Goal: Communication & Community: Answer question/provide support

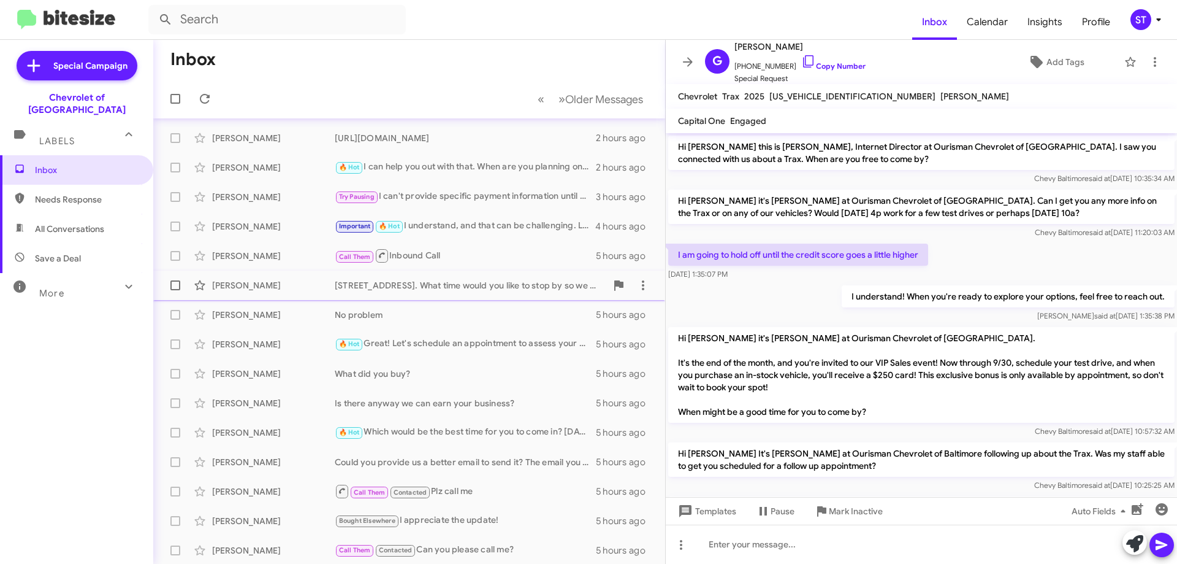
scroll to position [525, 0]
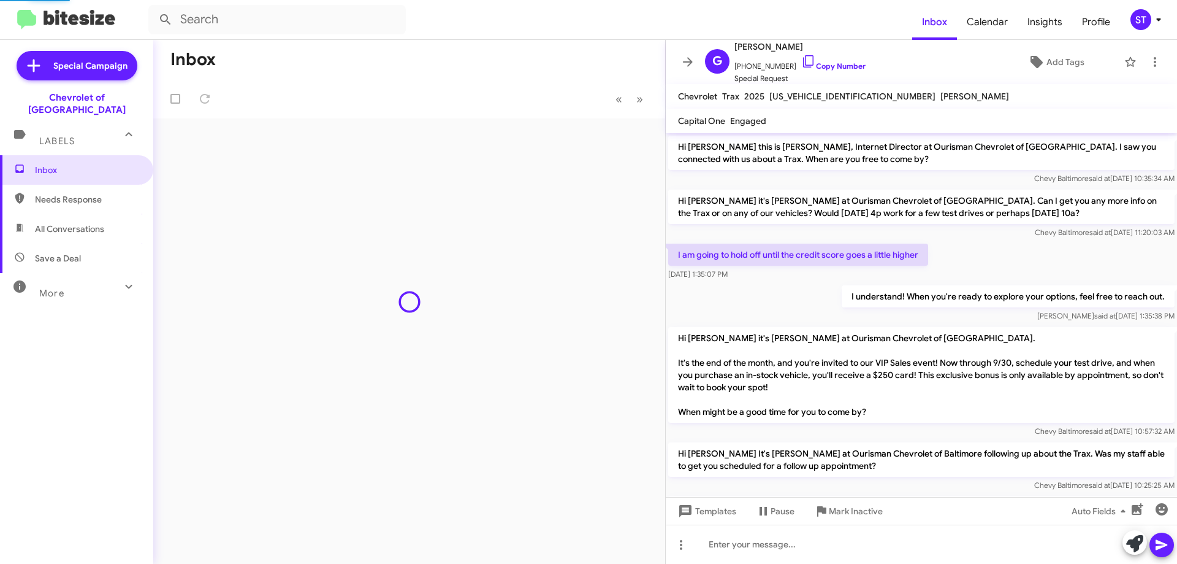
scroll to position [525, 0]
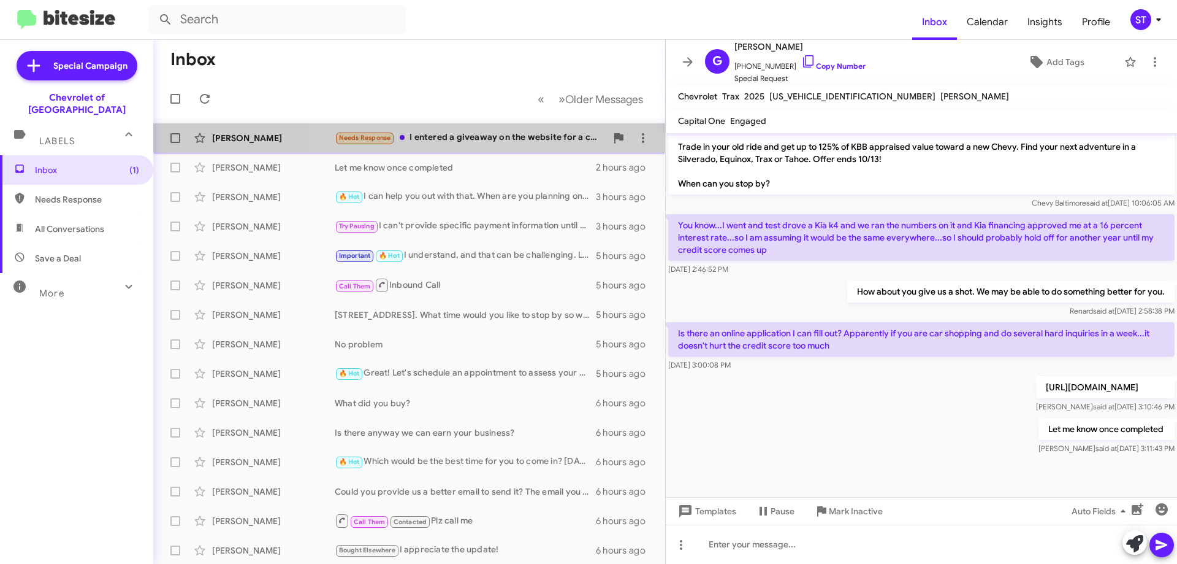
click at [492, 136] on div "Needs Response I entered a giveaway on the website for a car- ever since people…" at bounding box center [471, 138] width 272 height 14
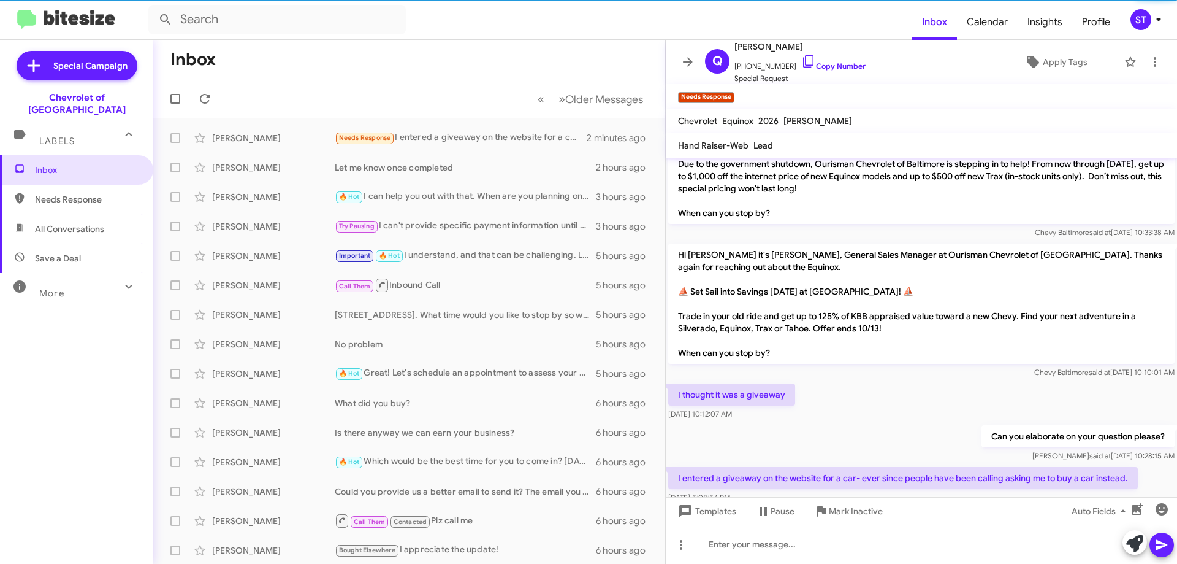
scroll to position [69, 0]
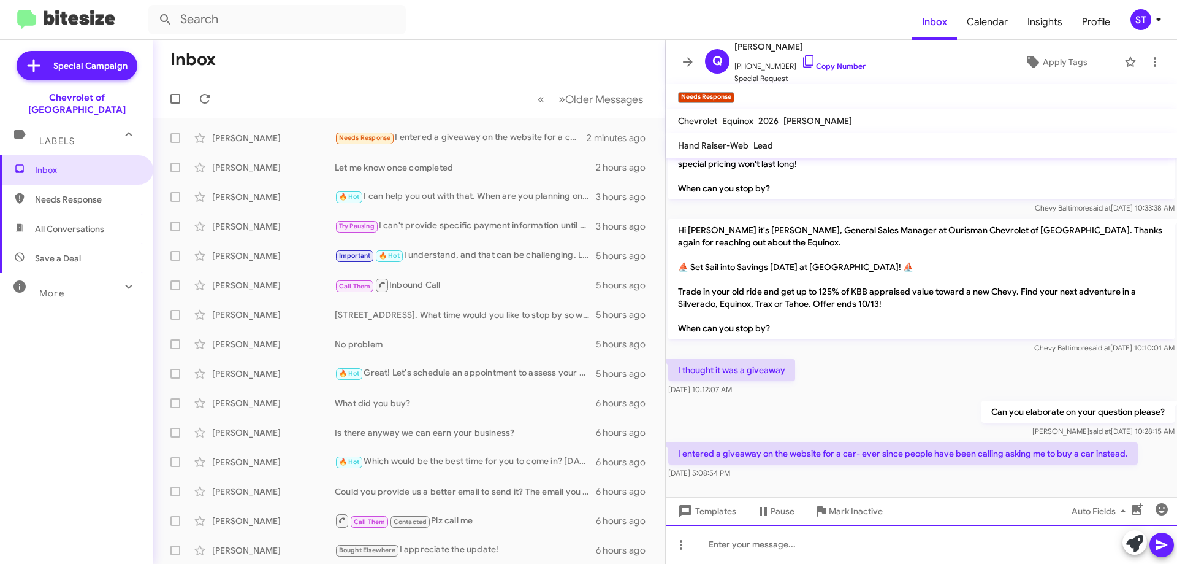
click at [789, 545] on div at bounding box center [921, 543] width 511 height 39
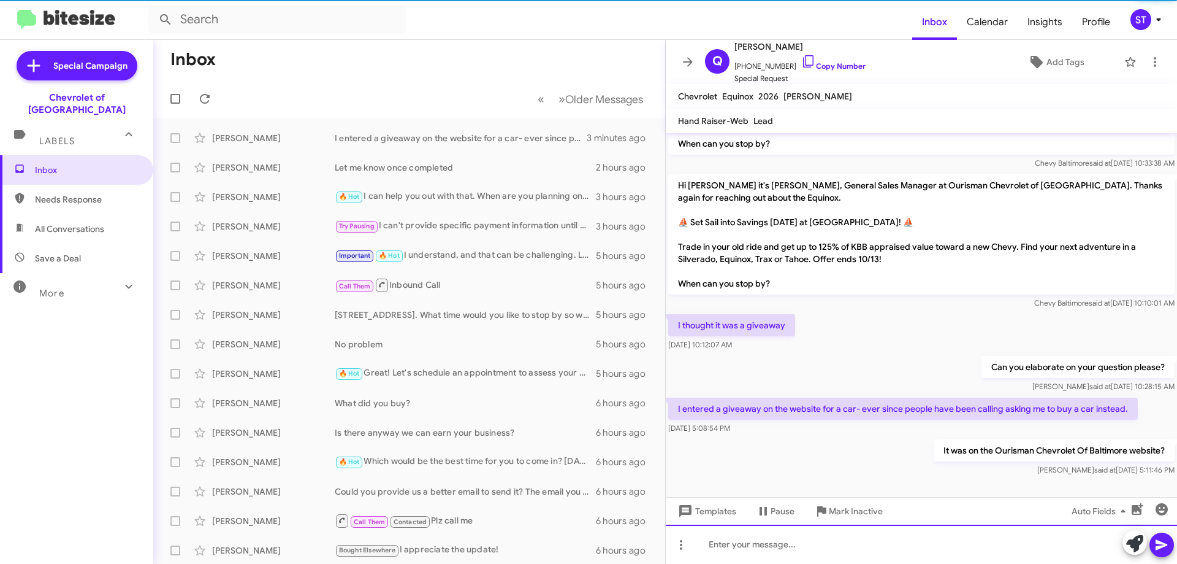
scroll to position [89, 0]
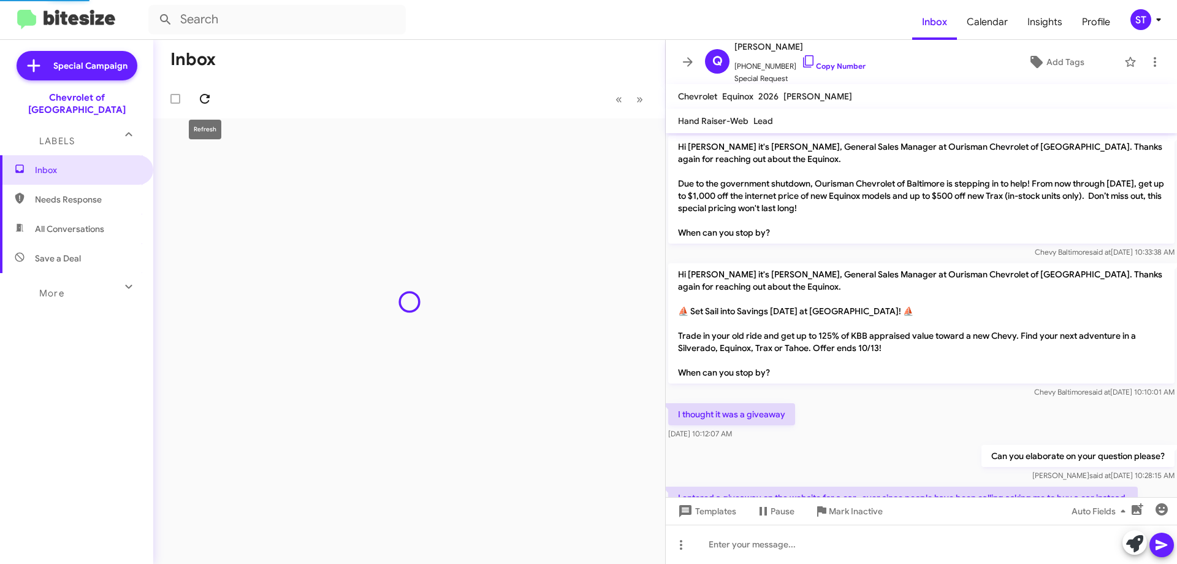
scroll to position [89, 0]
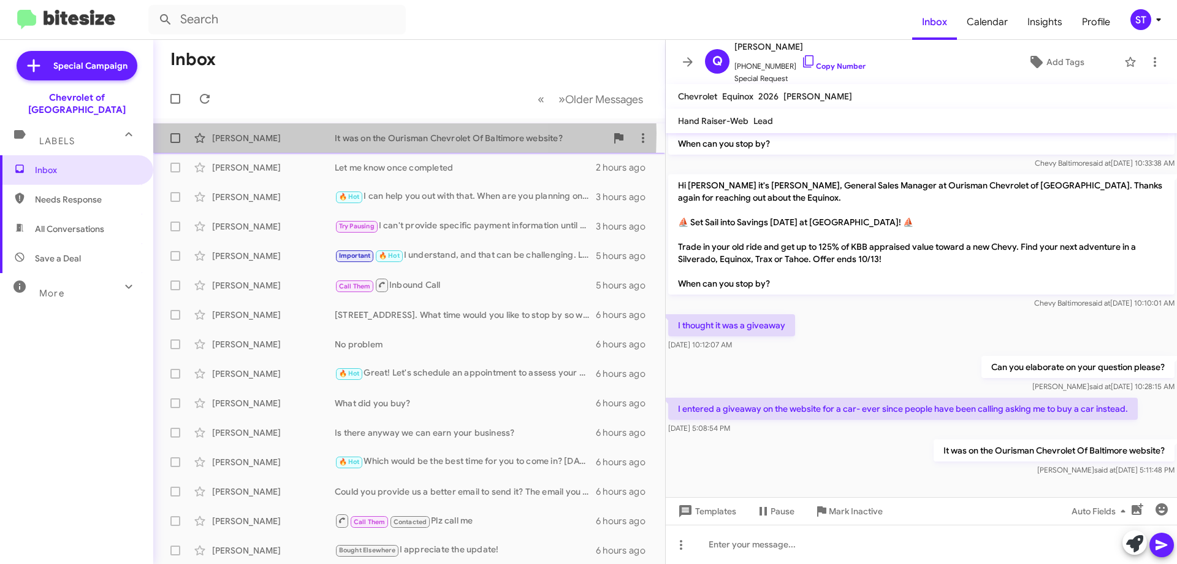
click at [291, 133] on div "[PERSON_NAME]" at bounding box center [273, 138] width 123 height 12
